Goal: Information Seeking & Learning: Learn about a topic

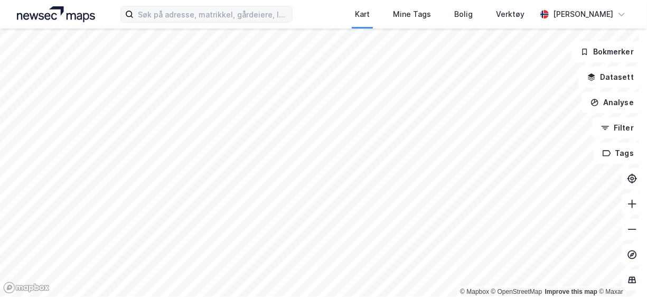
click at [290, 22] on label at bounding box center [206, 14] width 172 height 17
click at [290, 22] on input at bounding box center [213, 14] width 158 height 16
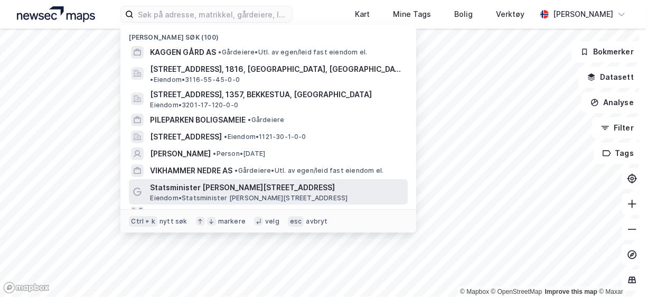
click at [203, 194] on span "Eiendom • Statsminister [PERSON_NAME][STREET_ADDRESS]" at bounding box center [249, 198] width 198 height 8
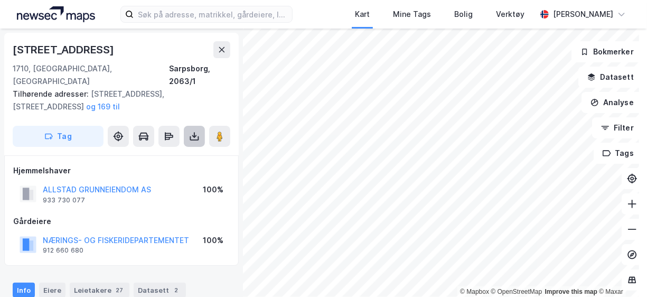
click at [193, 135] on icon at bounding box center [194, 136] width 4 height 3
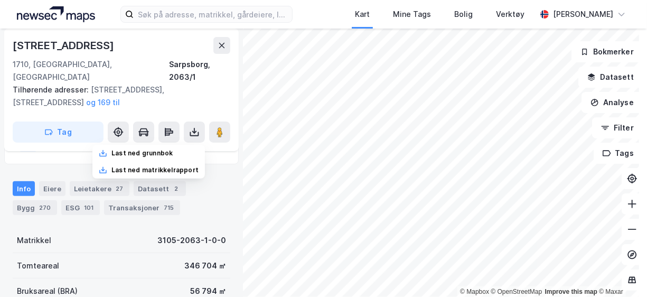
scroll to position [110, 0]
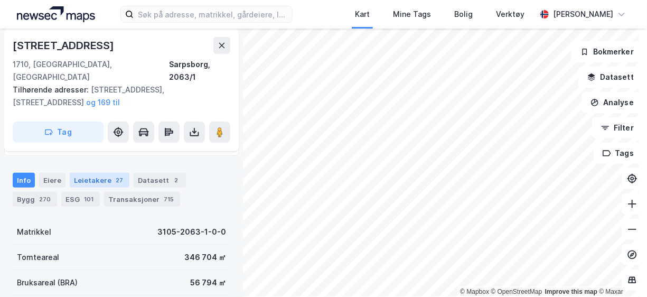
click at [82, 173] on div "Leietakere 27" at bounding box center [100, 180] width 60 height 15
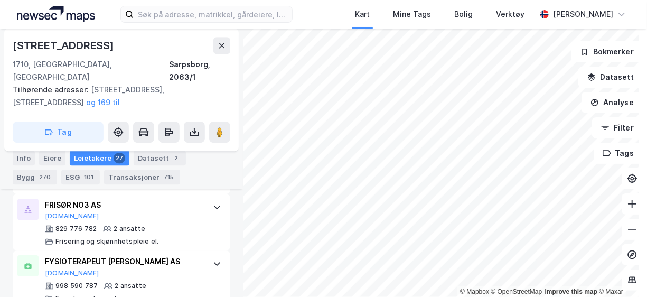
scroll to position [1506, 0]
click at [31, 181] on div "Bygg 270" at bounding box center [35, 177] width 44 height 15
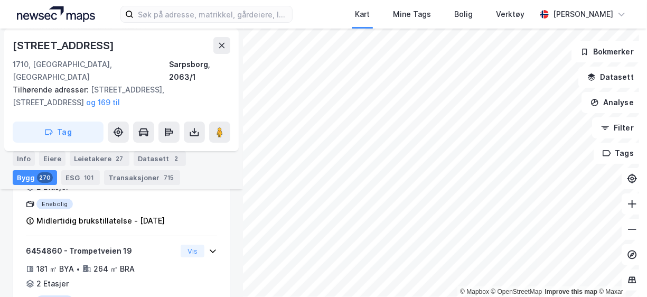
scroll to position [3916, 0]
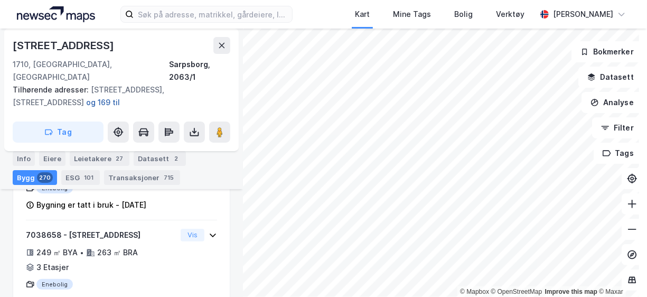
click at [0, 0] on button "og 169 til" at bounding box center [0, 0] width 0 height 0
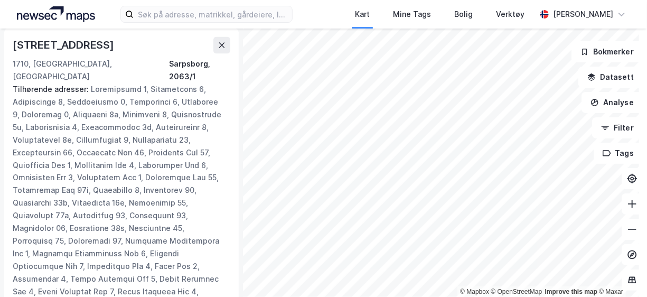
scroll to position [4854, 0]
drag, startPoint x: 213, startPoint y: 38, endPoint x: 223, endPoint y: 49, distance: 14.9
click at [223, 49] on div "[STREET_ADDRESS]" at bounding box center [122, 45] width 218 height 17
click at [223, 49] on icon at bounding box center [222, 45] width 8 height 8
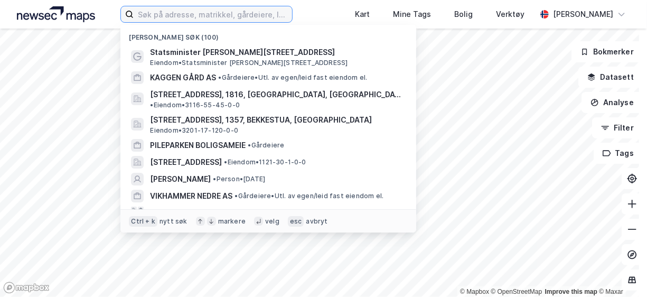
click at [194, 11] on input at bounding box center [213, 14] width 158 height 16
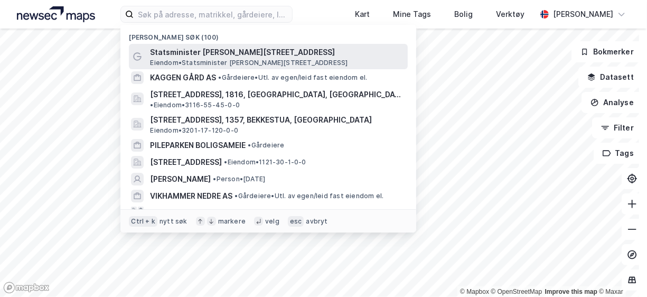
click at [194, 50] on span "Statsminister [PERSON_NAME][STREET_ADDRESS]" at bounding box center [277, 52] width 254 height 13
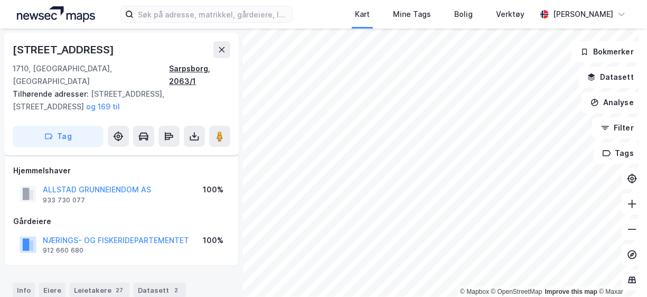
scroll to position [4854, 0]
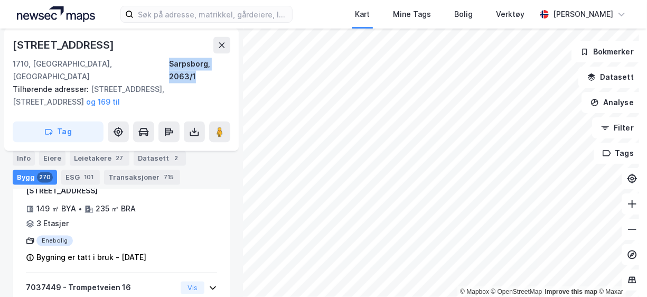
drag, startPoint x: 231, startPoint y: 64, endPoint x: 162, endPoint y: 63, distance: 69.2
click at [162, 63] on div "[STREET_ADDRESS], [GEOGRAPHIC_DATA], [GEOGRAPHIC_DATA], 2063/1 Tilhørende adres…" at bounding box center [121, 90] width 235 height 123
copy div "Sarpsborg, 2063/1"
